Goal: Use online tool/utility: Utilize a website feature to perform a specific function

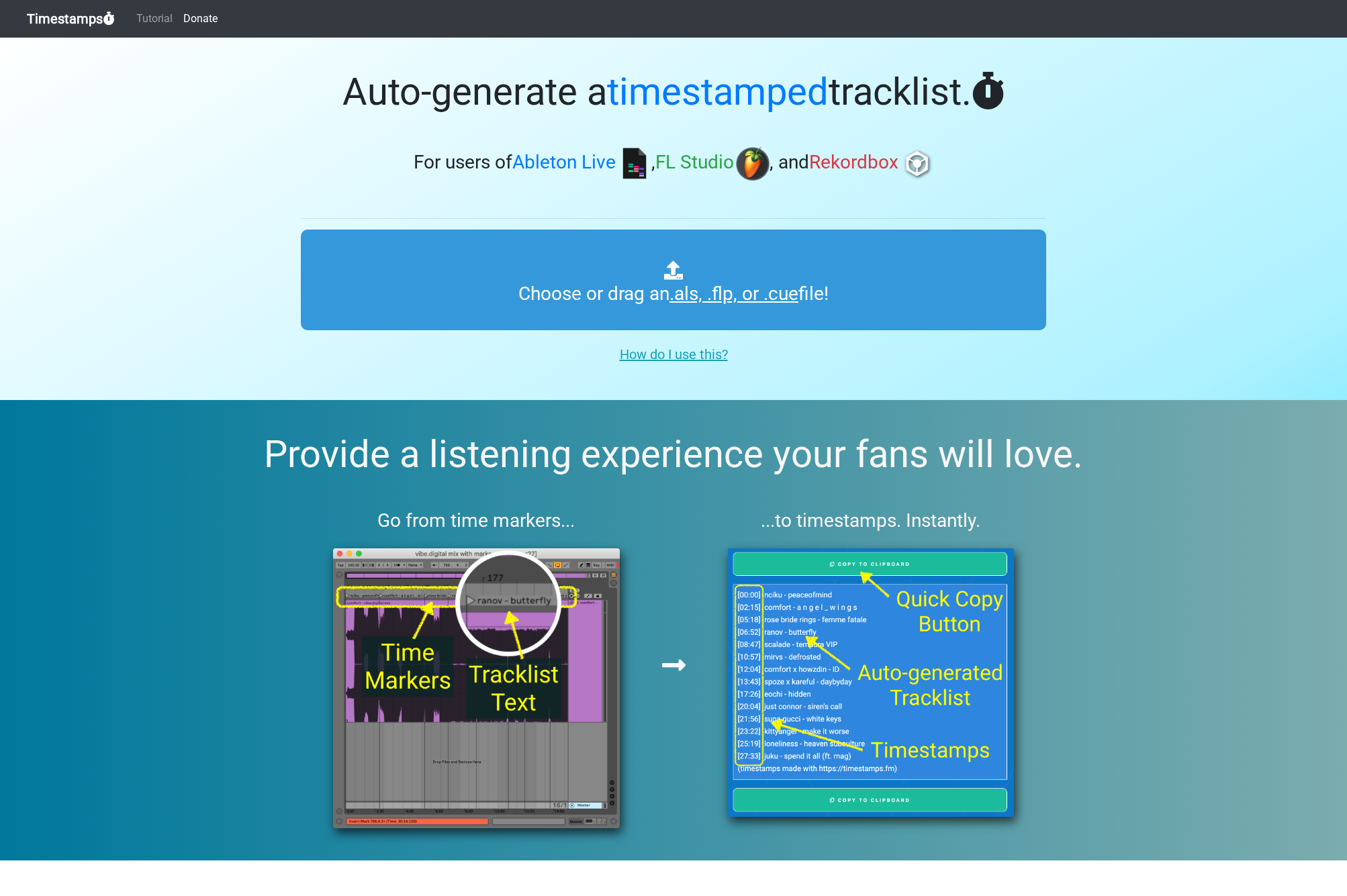
type input "C:\fakepath\Tiësto Mix.als"
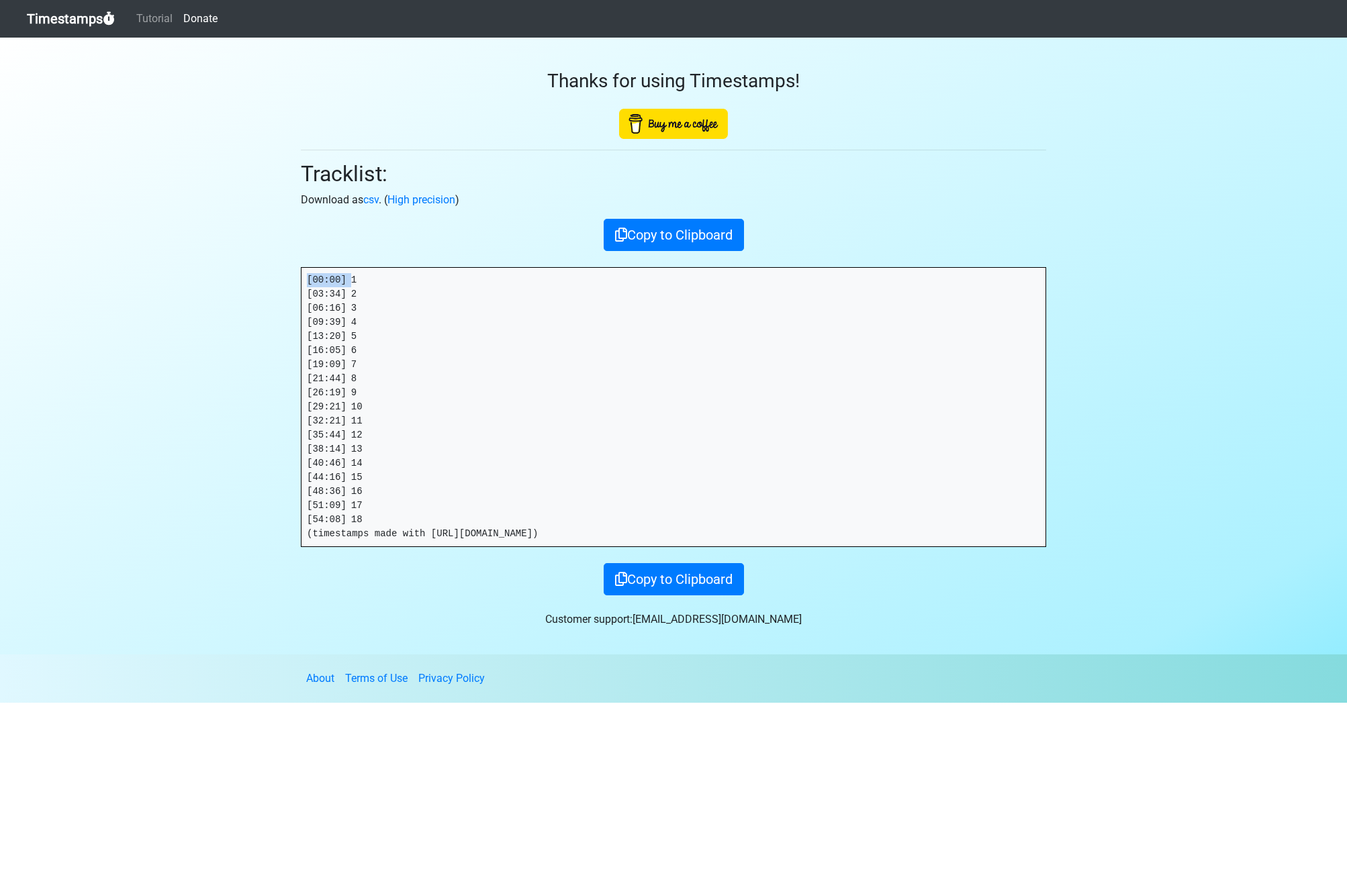
drag, startPoint x: 352, startPoint y: 280, endPoint x: 229, endPoint y: 275, distance: 123.1
click at [229, 275] on section "Thanks for using Timestamps! Tracklist: Download as csv . ( High precision ) Co…" at bounding box center [673, 346] width 1347 height 617
drag, startPoint x: 342, startPoint y: 296, endPoint x: 252, endPoint y: 291, distance: 90.1
click at [252, 291] on section "Thanks for using Timestamps! Tracklist: Download as csv . ( High precision ) Co…" at bounding box center [673, 346] width 1347 height 617
copy pre "[03:34]"
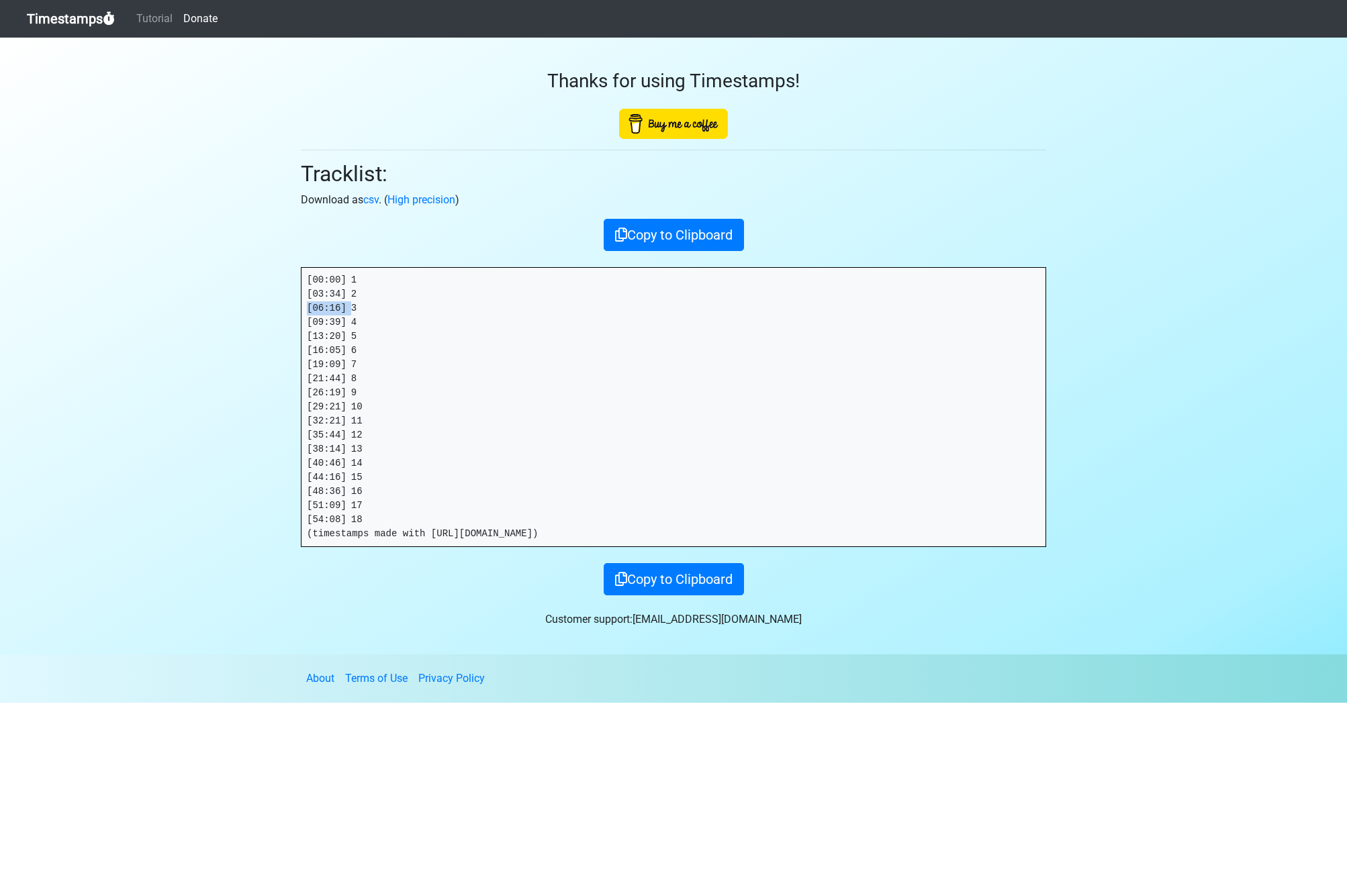
drag, startPoint x: 352, startPoint y: 309, endPoint x: 254, endPoint y: 307, distance: 98.0
click at [254, 307] on section "Thanks for using Timestamps! Tracklist: Download as csv . ( High precision ) Co…" at bounding box center [673, 346] width 1347 height 617
copy pre "[06:16]"
drag, startPoint x: 352, startPoint y: 321, endPoint x: 277, endPoint y: 320, distance: 75.0
click at [277, 320] on section "Thanks for using Timestamps! Tracklist: Download as csv . ( High precision ) Co…" at bounding box center [673, 346] width 1347 height 617
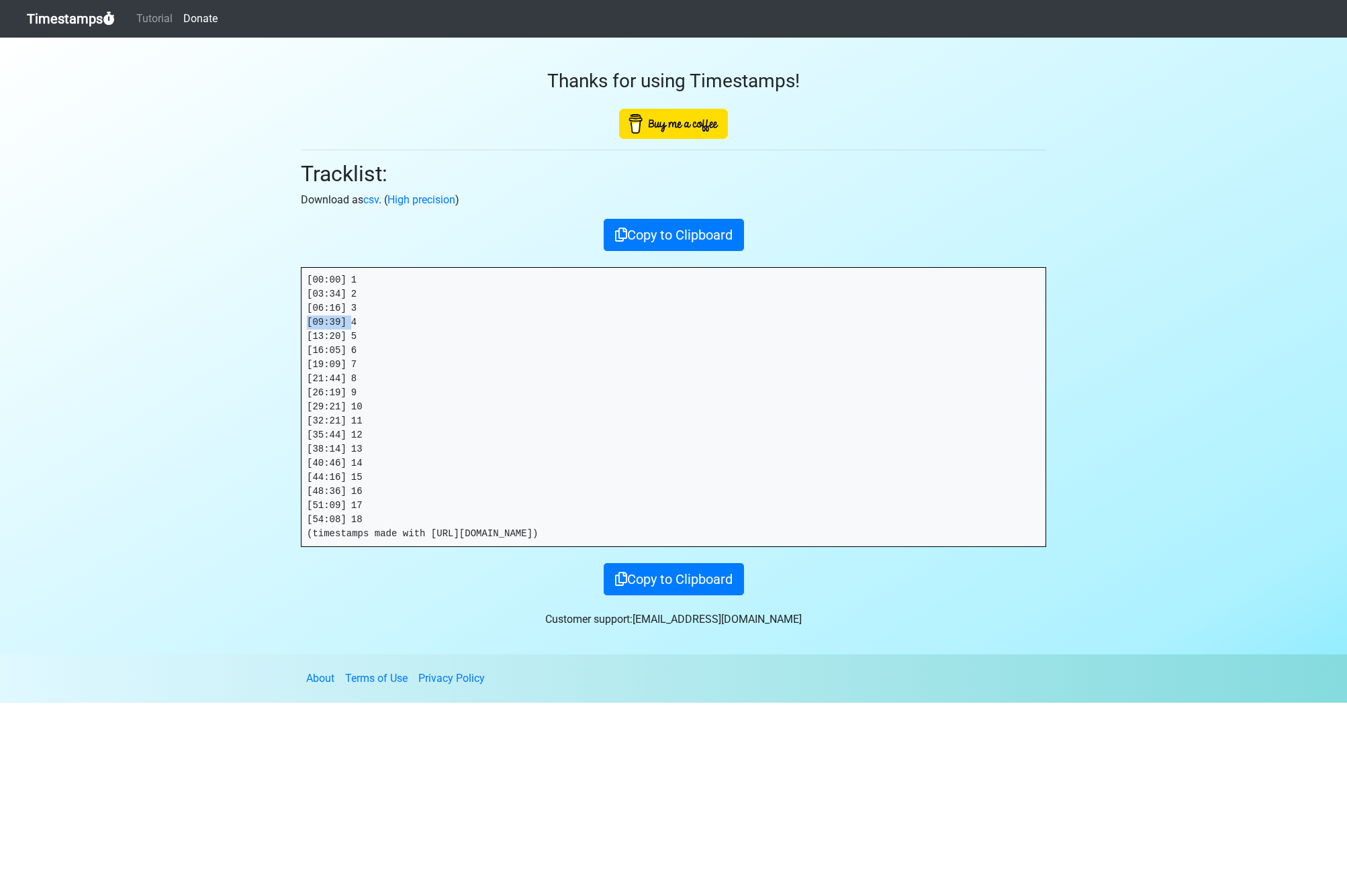
copy pre "[09:39]"
drag, startPoint x: 291, startPoint y: 336, endPoint x: 275, endPoint y: 338, distance: 16.1
click at [273, 336] on section "Thanks for using Timestamps! Tracklist: Download as csv . ( High precision ) Co…" at bounding box center [673, 346] width 1347 height 617
copy pre "[13:20]"
drag, startPoint x: 334, startPoint y: 351, endPoint x: 247, endPoint y: 351, distance: 87.0
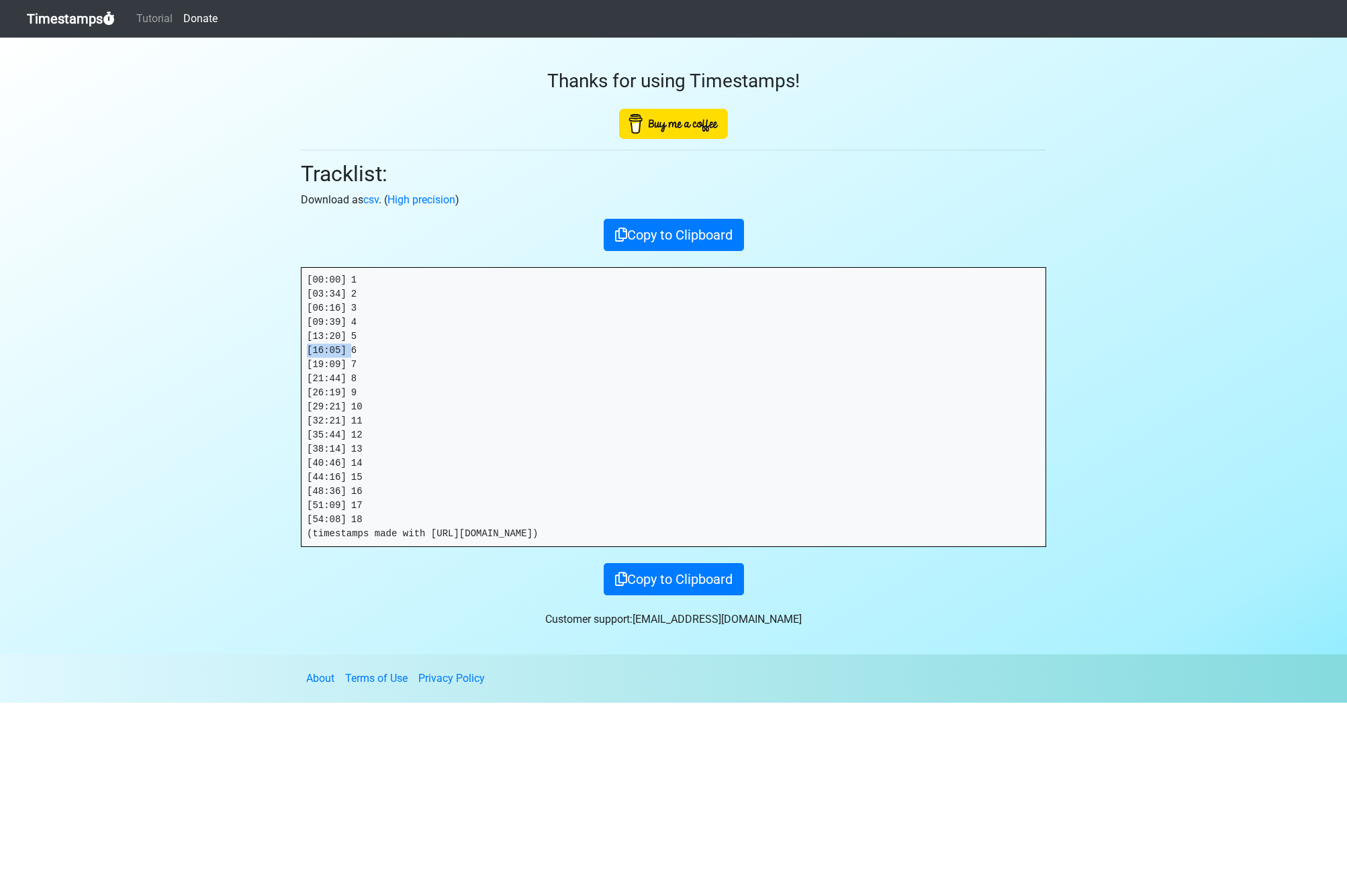
click at [245, 351] on section "Thanks for using Timestamps! Tracklist: Download as csv . ( High precision ) Co…" at bounding box center [673, 346] width 1347 height 617
copy pre "[16:05]"
drag, startPoint x: 352, startPoint y: 364, endPoint x: 263, endPoint y: 365, distance: 89.0
click at [263, 365] on section "Thanks for using Timestamps! Tracklist: Download as csv . ( High precision ) Co…" at bounding box center [673, 346] width 1347 height 617
copy pre "[19:09]"
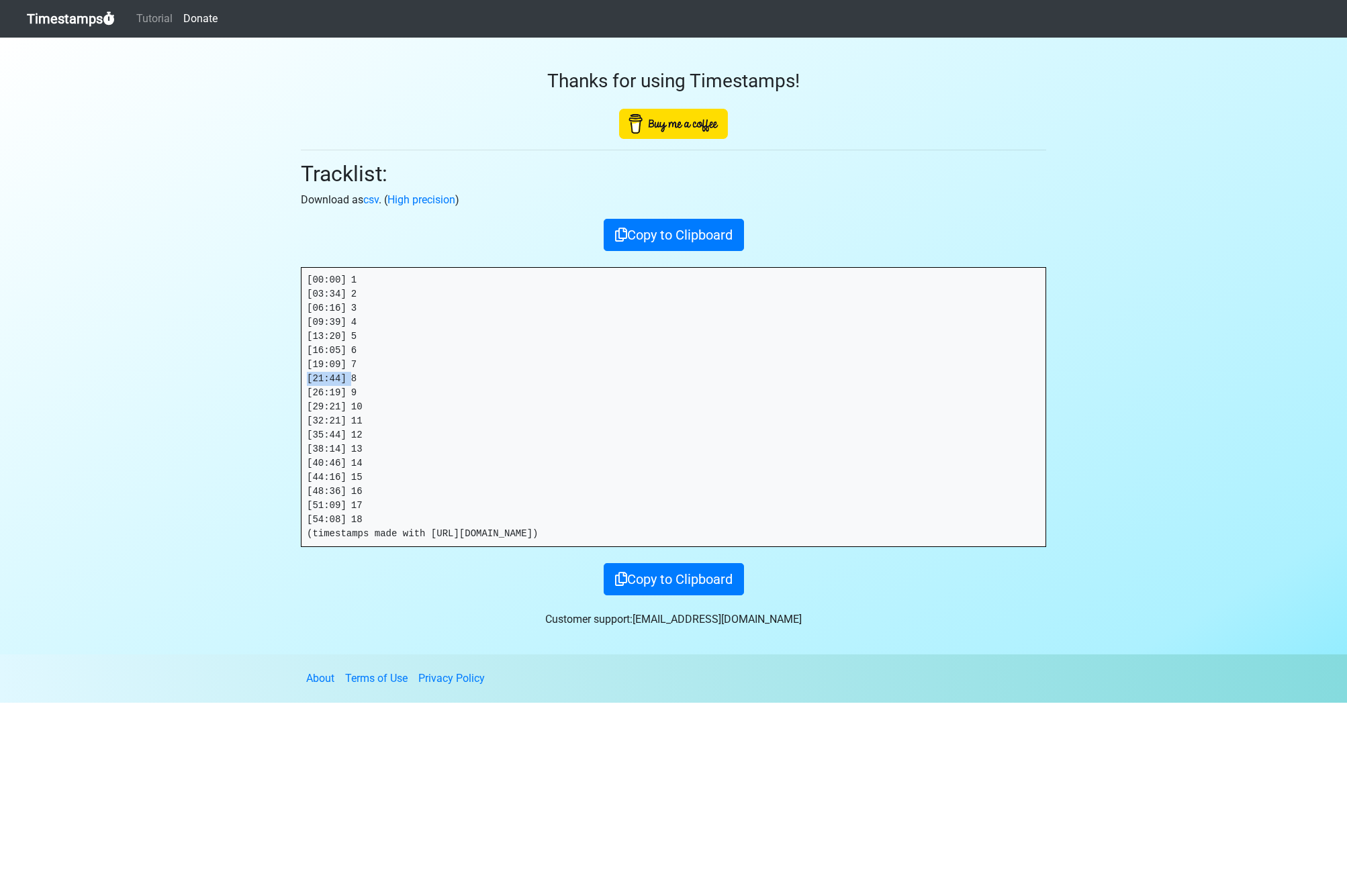
drag, startPoint x: 352, startPoint y: 379, endPoint x: 232, endPoint y: 380, distance: 120.0
click at [232, 380] on section "Thanks for using Timestamps! Tracklist: Download as csv . ( High precision ) Co…" at bounding box center [673, 346] width 1347 height 617
copy pre "[21:44]"
drag, startPoint x: 350, startPoint y: 391, endPoint x: 270, endPoint y: 392, distance: 80.0
click at [270, 392] on section "Thanks for using Timestamps! Tracklist: Download as csv . ( High precision ) Co…" at bounding box center [673, 346] width 1347 height 617
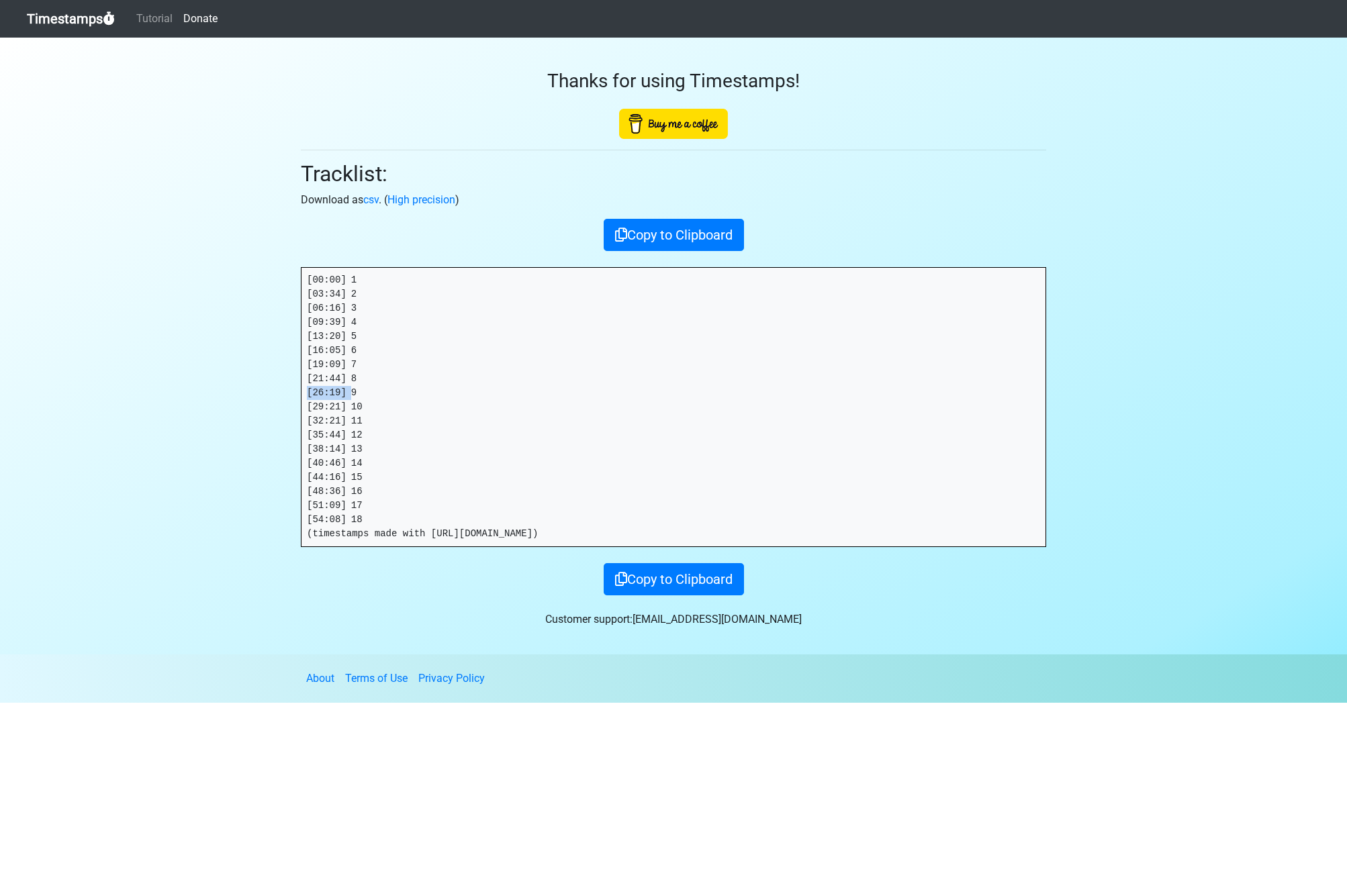
copy pre "[26:19]"
drag, startPoint x: 350, startPoint y: 407, endPoint x: 263, endPoint y: 406, distance: 87.0
click at [264, 406] on section "Thanks for using Timestamps! Tracklist: Download as csv . ( High precision ) Co…" at bounding box center [673, 346] width 1347 height 617
copy pre "[29:21]"
drag, startPoint x: 352, startPoint y: 421, endPoint x: 251, endPoint y: 422, distance: 101.0
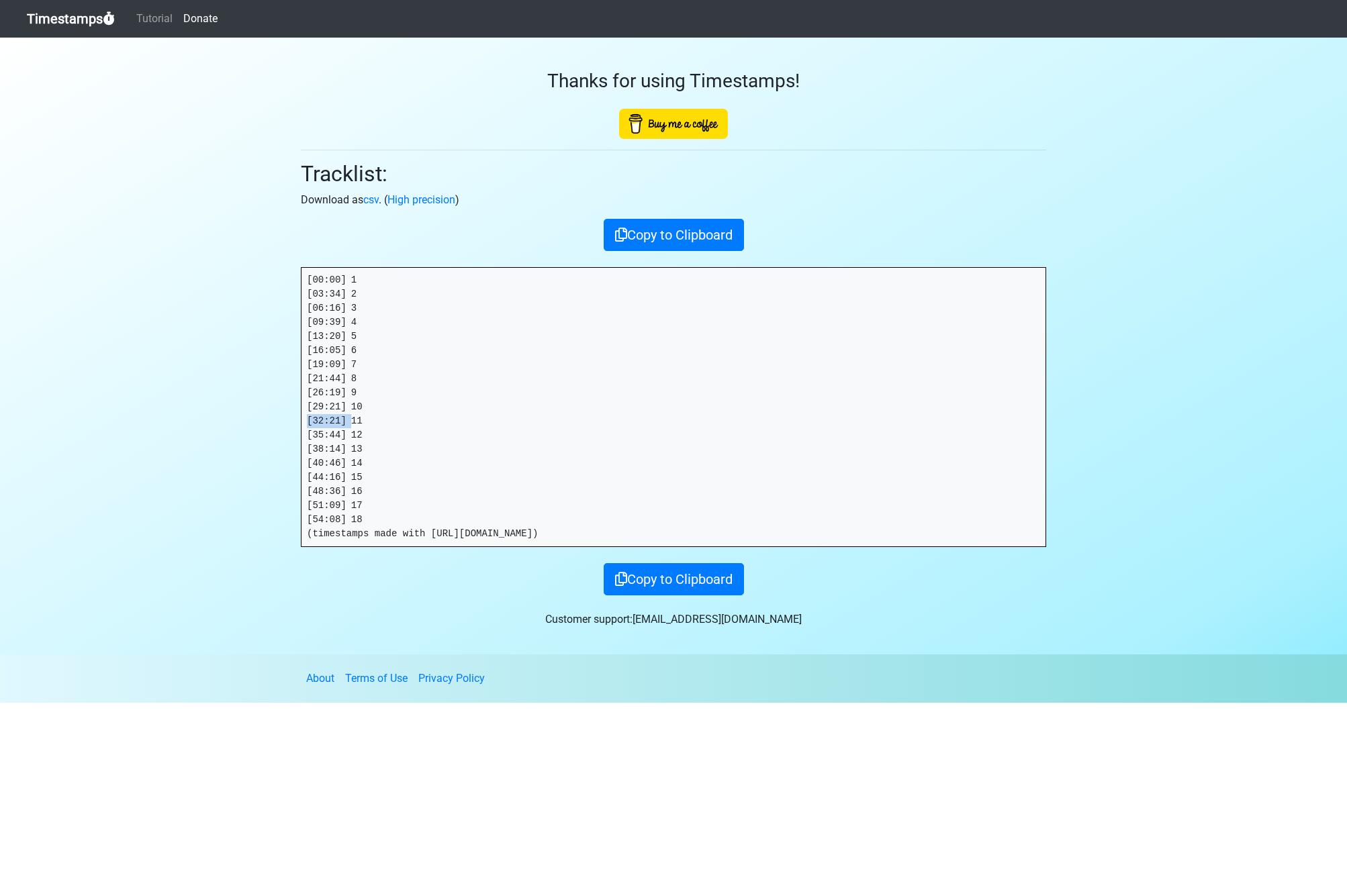
click at [252, 421] on section "Thanks for using Timestamps! Tracklist: Download as csv . ( High precision ) Co…" at bounding box center [673, 346] width 1347 height 617
copy pre "[32:21]"
drag, startPoint x: 352, startPoint y: 434, endPoint x: 238, endPoint y: 436, distance: 114.0
click at [239, 436] on section "Thanks for using Timestamps! Tracklist: Download as csv . ( High precision ) Co…" at bounding box center [673, 346] width 1347 height 617
drag, startPoint x: 352, startPoint y: 448, endPoint x: 251, endPoint y: 449, distance: 101.0
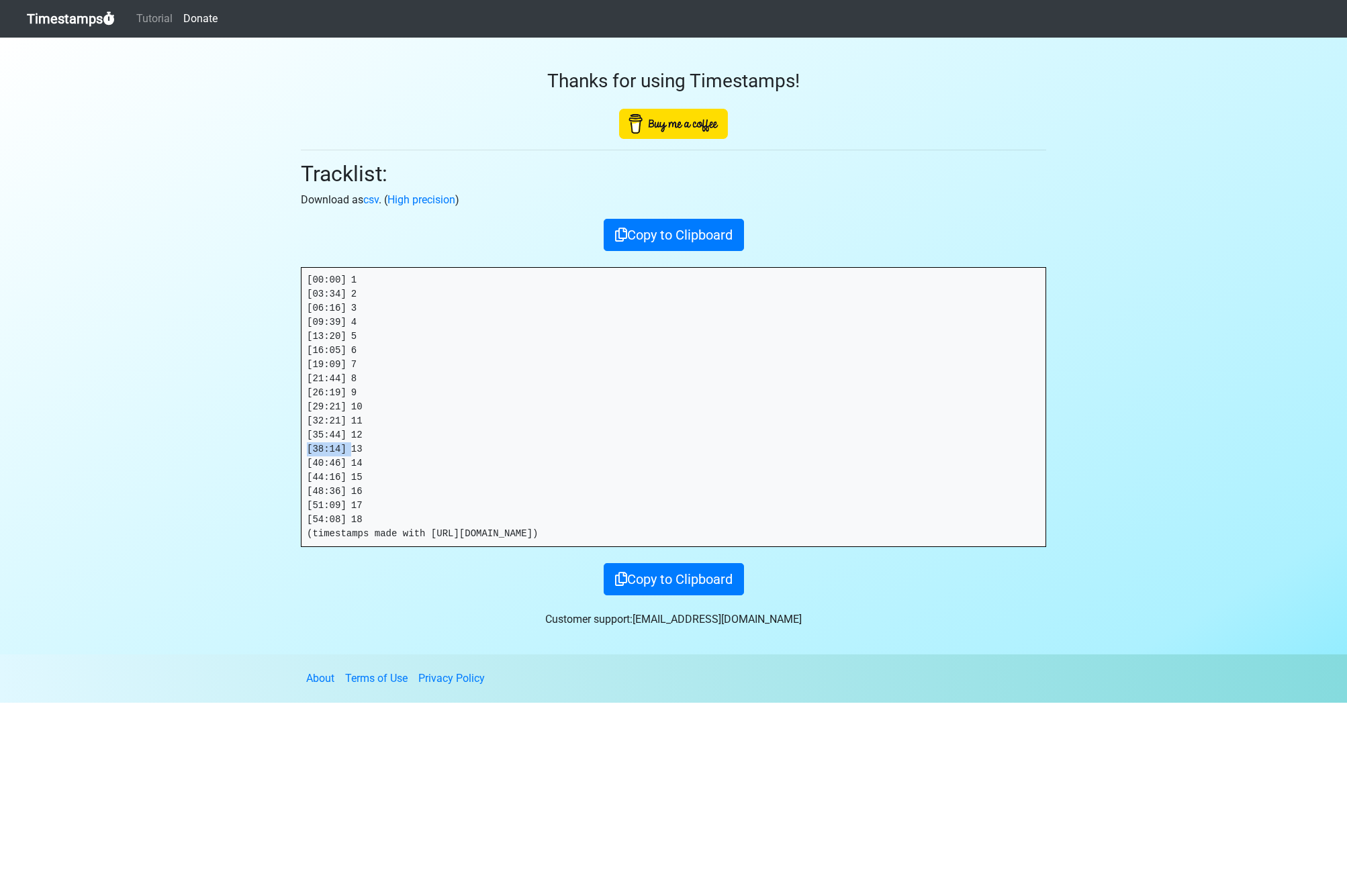
click at [269, 445] on section "Thanks for using Timestamps! Tracklist: Download as csv . ( High precision ) Co…" at bounding box center [673, 346] width 1347 height 617
drag, startPoint x: 354, startPoint y: 461, endPoint x: 202, endPoint y: 465, distance: 152.1
click at [204, 465] on section "Thanks for using Timestamps! Tracklist: Download as csv . ( High precision ) Co…" at bounding box center [673, 346] width 1347 height 617
drag, startPoint x: 347, startPoint y: 476, endPoint x: 239, endPoint y: 475, distance: 108.0
click at [239, 475] on section "Thanks for using Timestamps! Tracklist: Download as csv . ( High precision ) Co…" at bounding box center [673, 346] width 1347 height 617
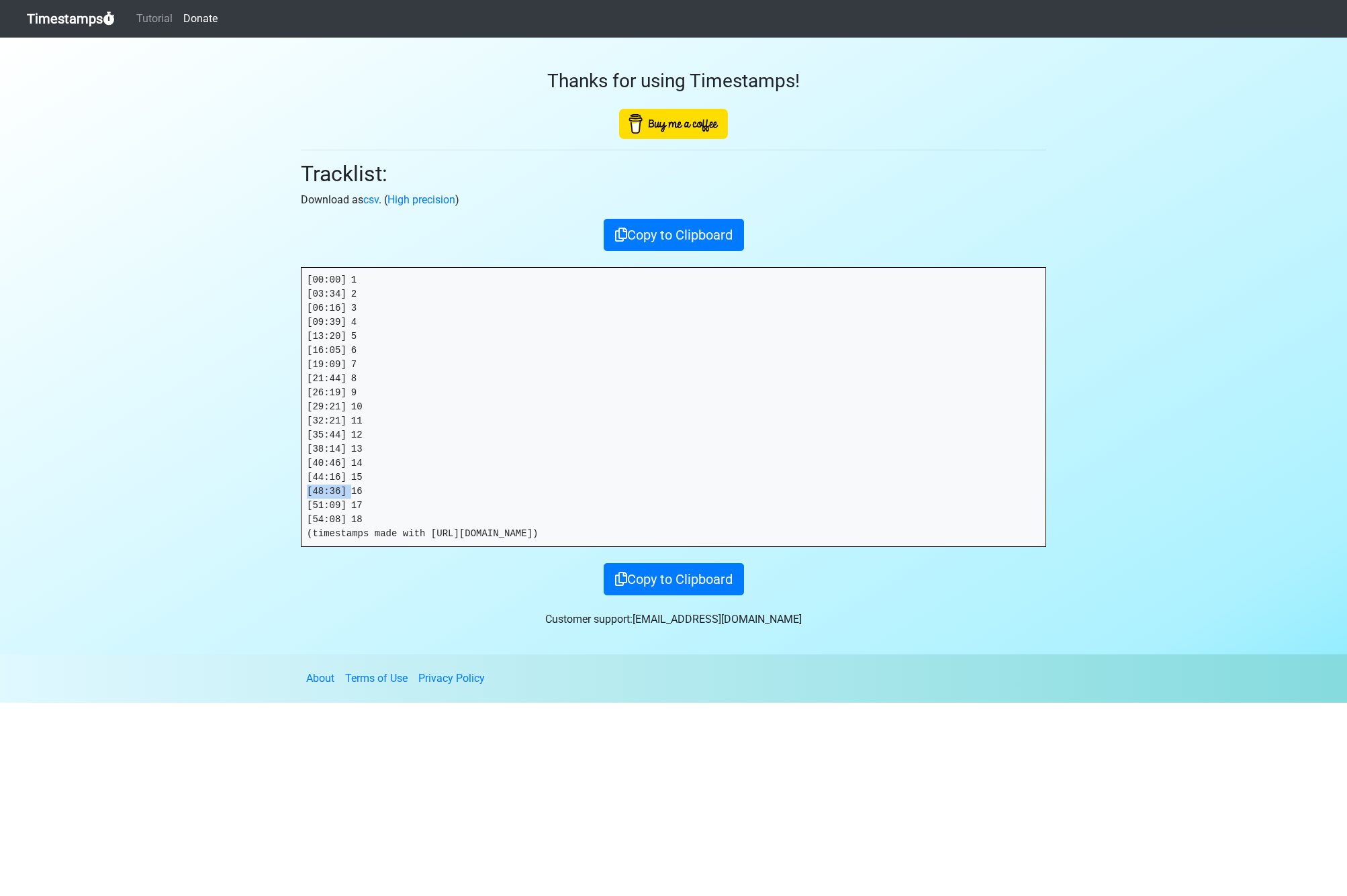
drag, startPoint x: 352, startPoint y: 490, endPoint x: 241, endPoint y: 490, distance: 111.0
click at [241, 490] on section "Thanks for using Timestamps! Tracklist: Download as csv . ( High precision ) Co…" at bounding box center [673, 346] width 1347 height 617
drag, startPoint x: 343, startPoint y: 505, endPoint x: 251, endPoint y: 506, distance: 92.0
click at [278, 505] on section "Thanks for using Timestamps! Tracklist: Download as csv . ( High precision ) Co…" at bounding box center [673, 346] width 1347 height 617
drag, startPoint x: 353, startPoint y: 520, endPoint x: 247, endPoint y: 519, distance: 106.0
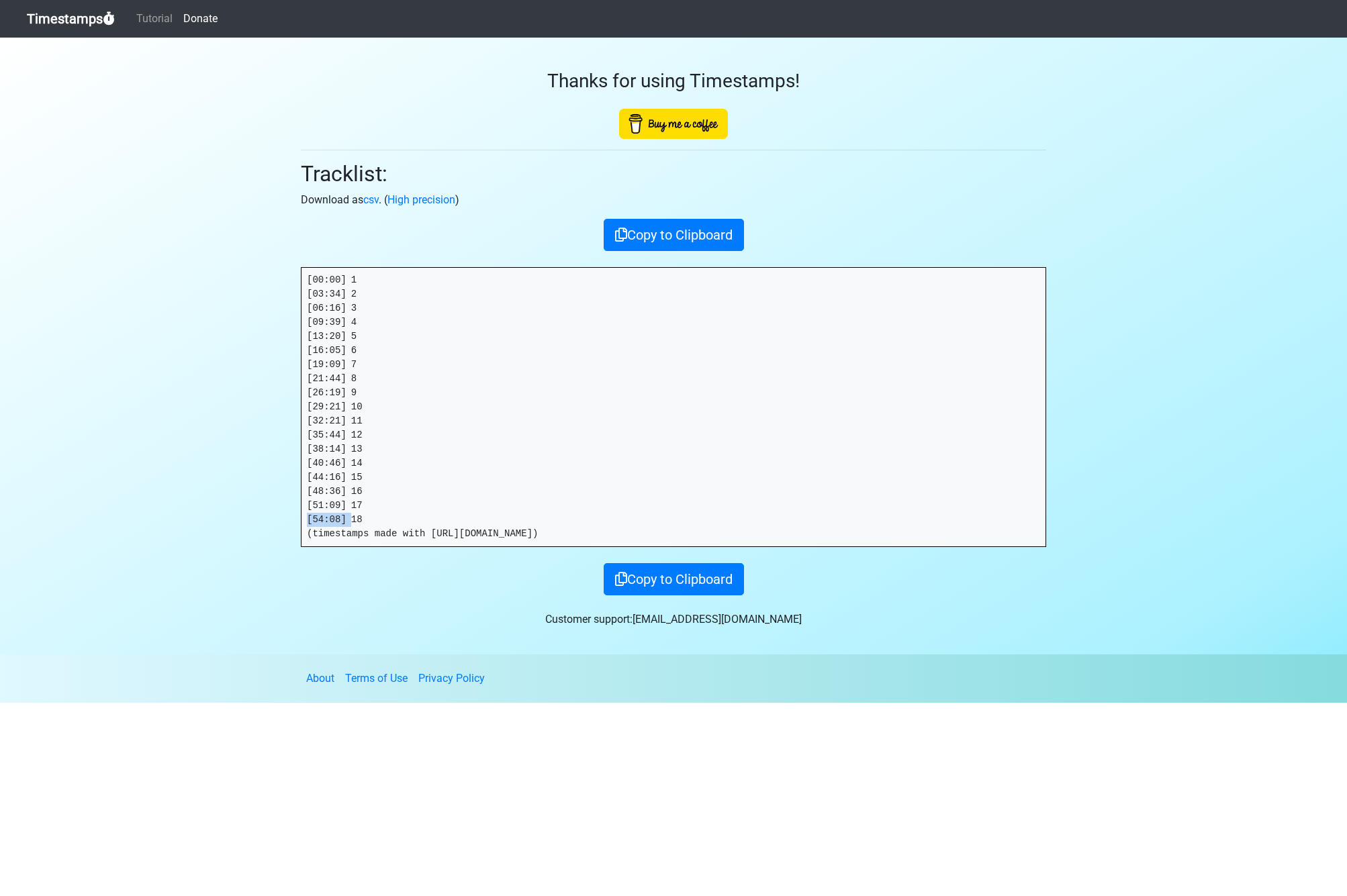
click at [247, 519] on section "Thanks for using Timestamps! Tracklist: Download as csv . ( High precision ) Co…" at bounding box center [673, 346] width 1347 height 617
